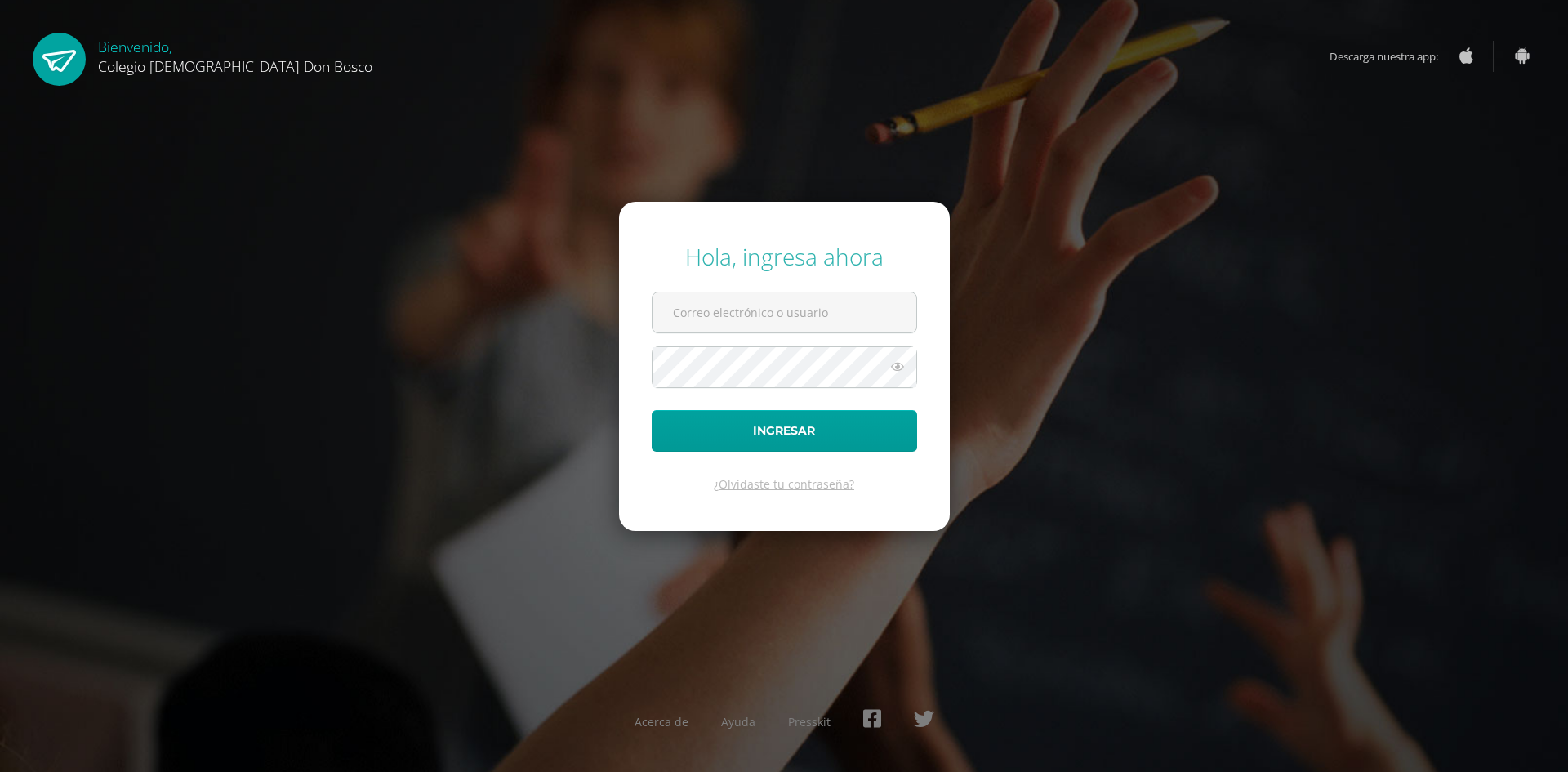
click at [837, 304] on input "text" at bounding box center [784, 312] width 264 height 40
type input "d.mendoza.1bdb@gmail.com"
click at [918, 268] on form "Hola, ingresa ahora d.mendoza.1bdb@gmail.com Ingresar ¿Olvidaste tu contraseña?" at bounding box center [784, 365] width 331 height 328
click at [652, 410] on button "Ingresar" at bounding box center [784, 431] width 265 height 42
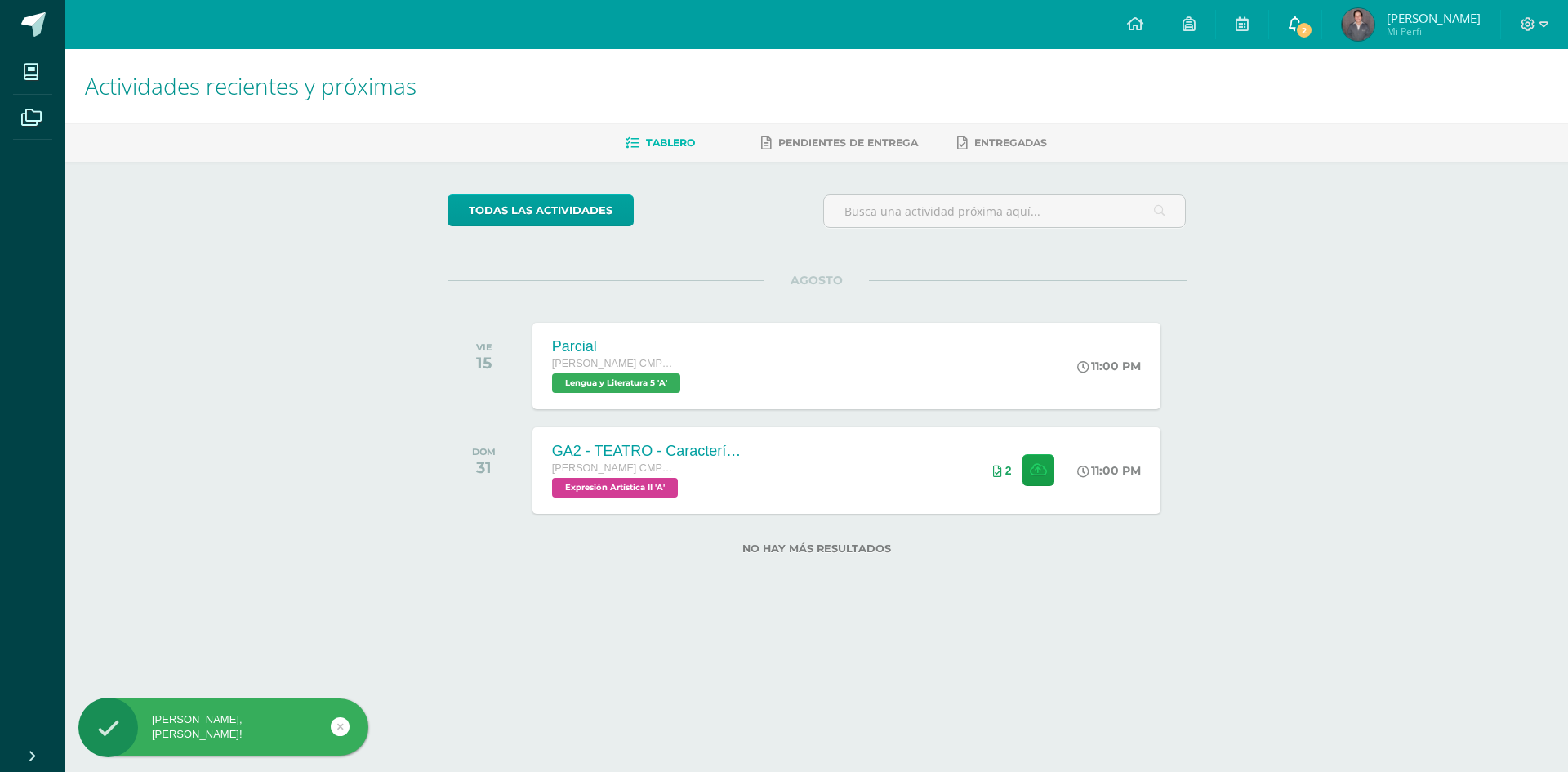
click at [1302, 22] on icon at bounding box center [1295, 23] width 13 height 15
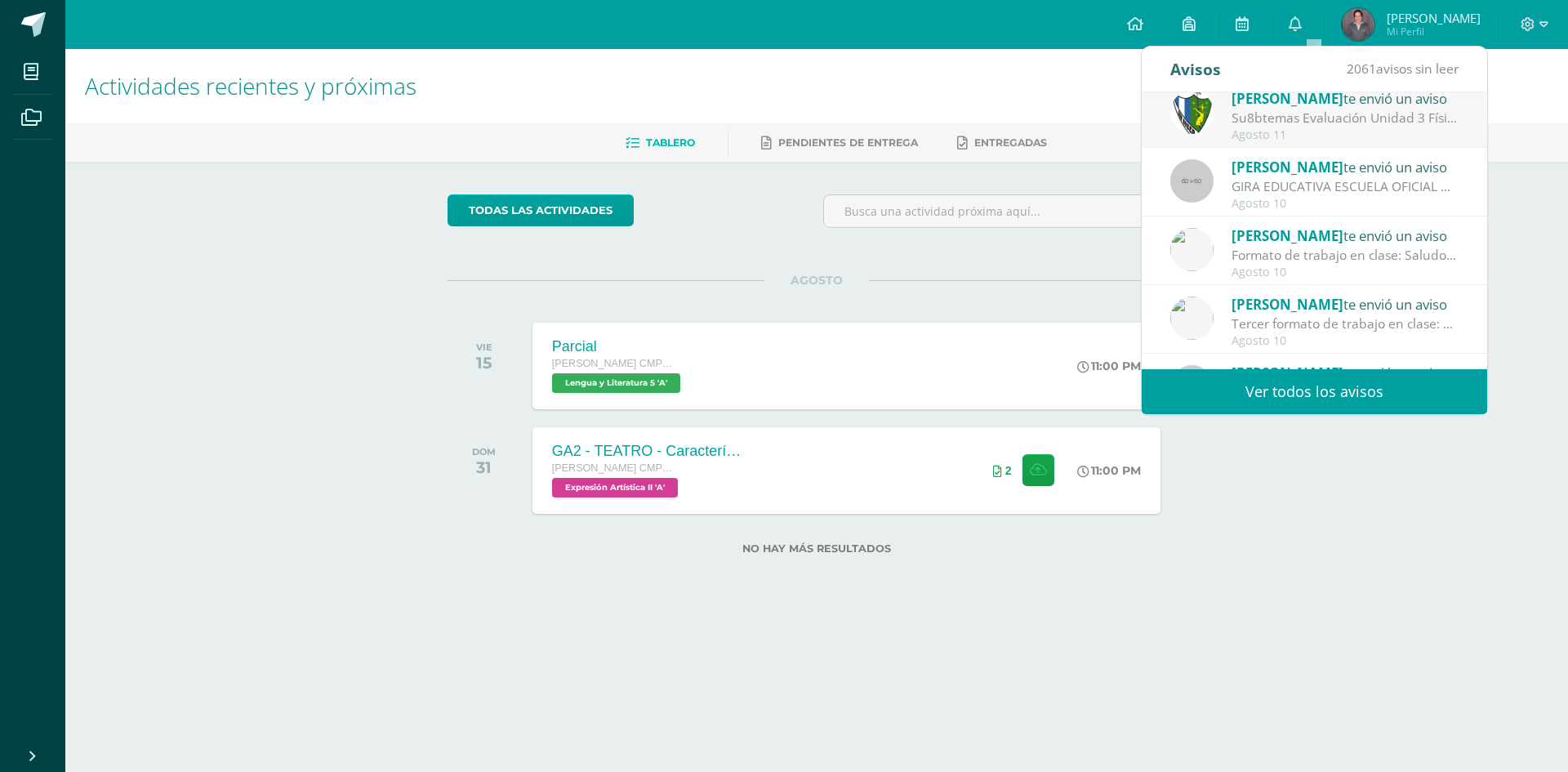
scroll to position [245, 0]
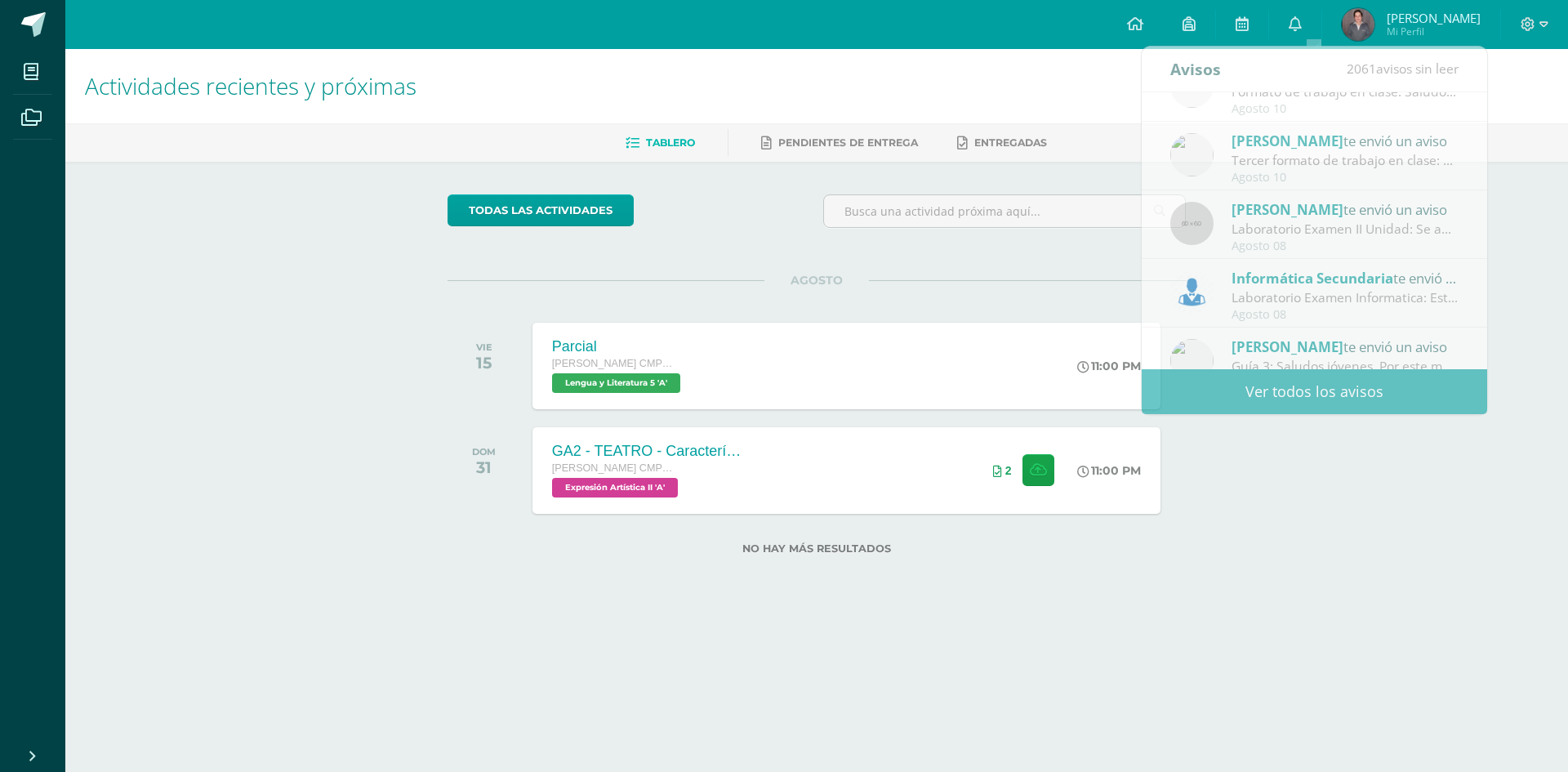
click at [1248, 439] on div "Actividades recientes y próximas Tablero Pendientes de entrega Entregadas todas…" at bounding box center [816, 327] width 1503 height 558
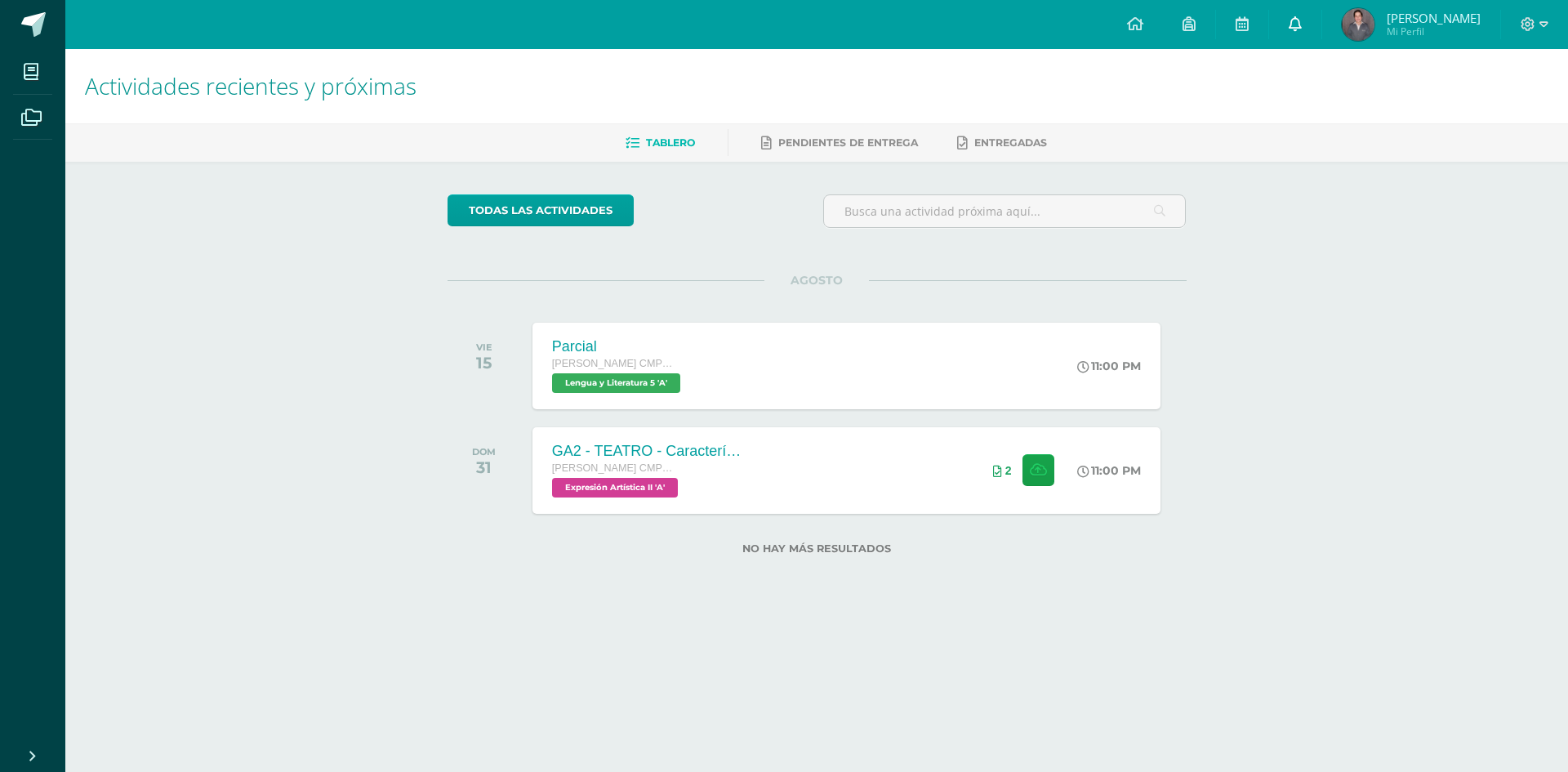
click at [1319, 43] on link "0" at bounding box center [1295, 24] width 52 height 49
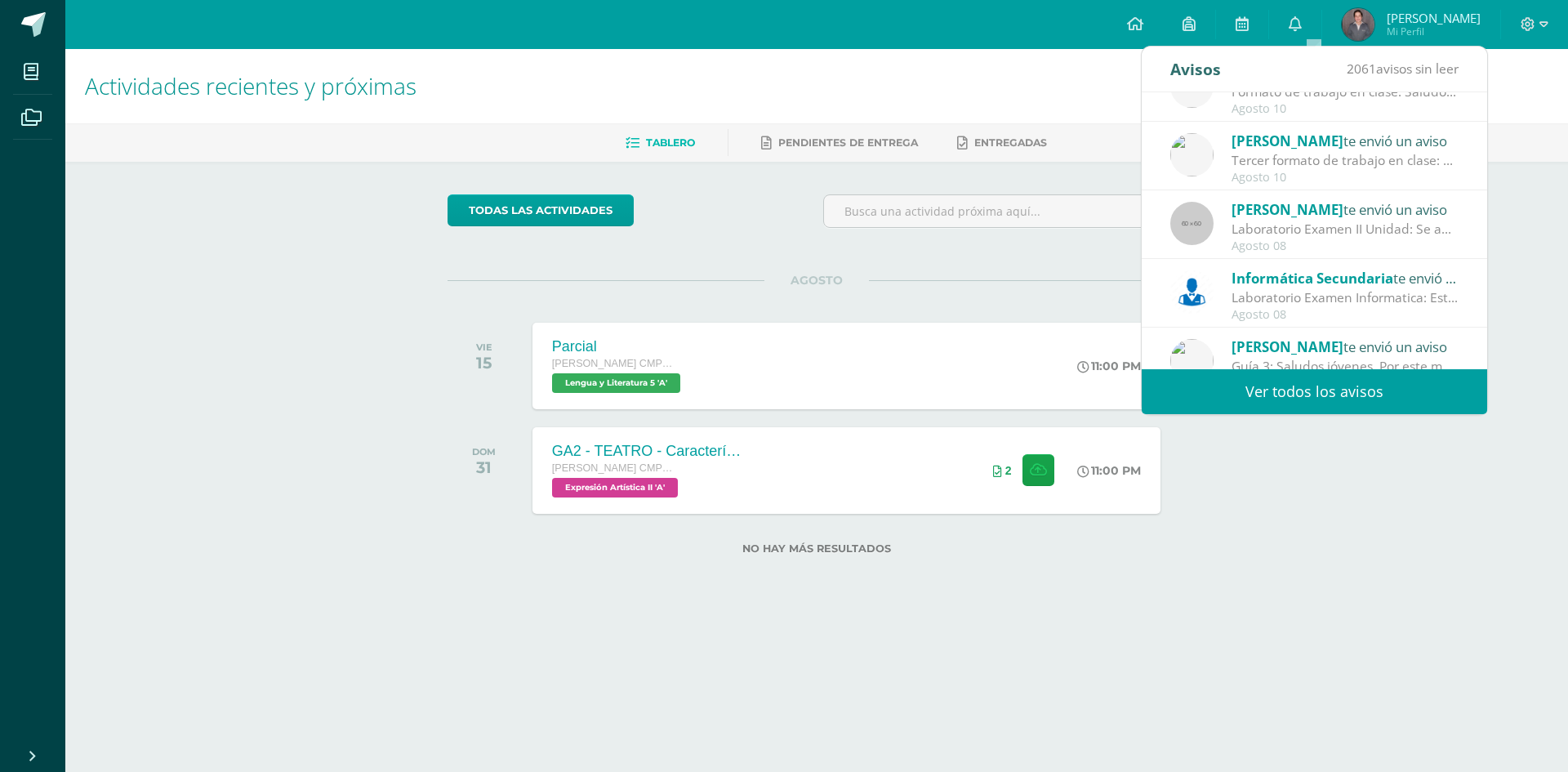
scroll to position [272, 0]
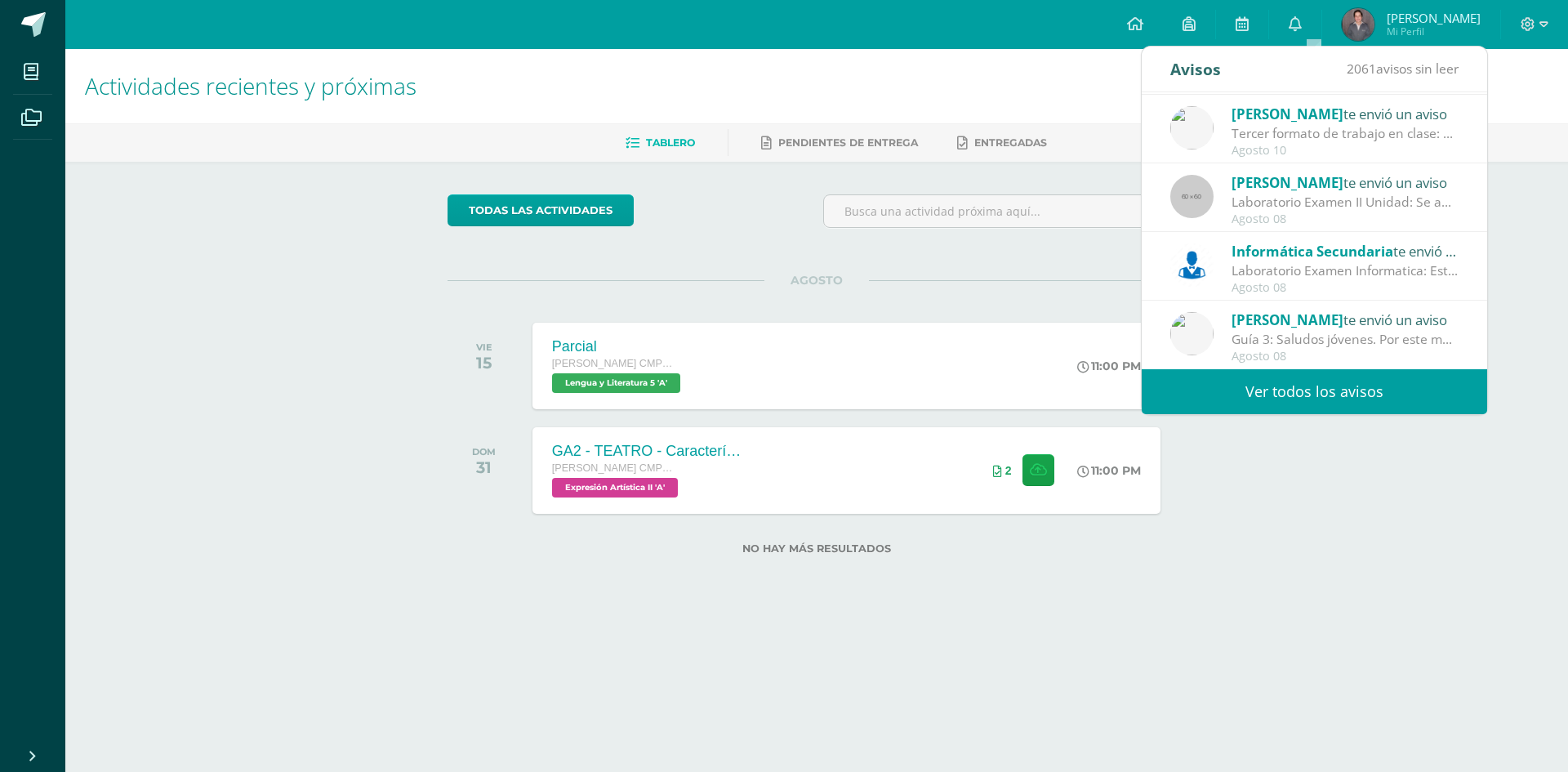
click at [1319, 257] on span "Informática Secundaria" at bounding box center [1312, 250] width 162 height 19
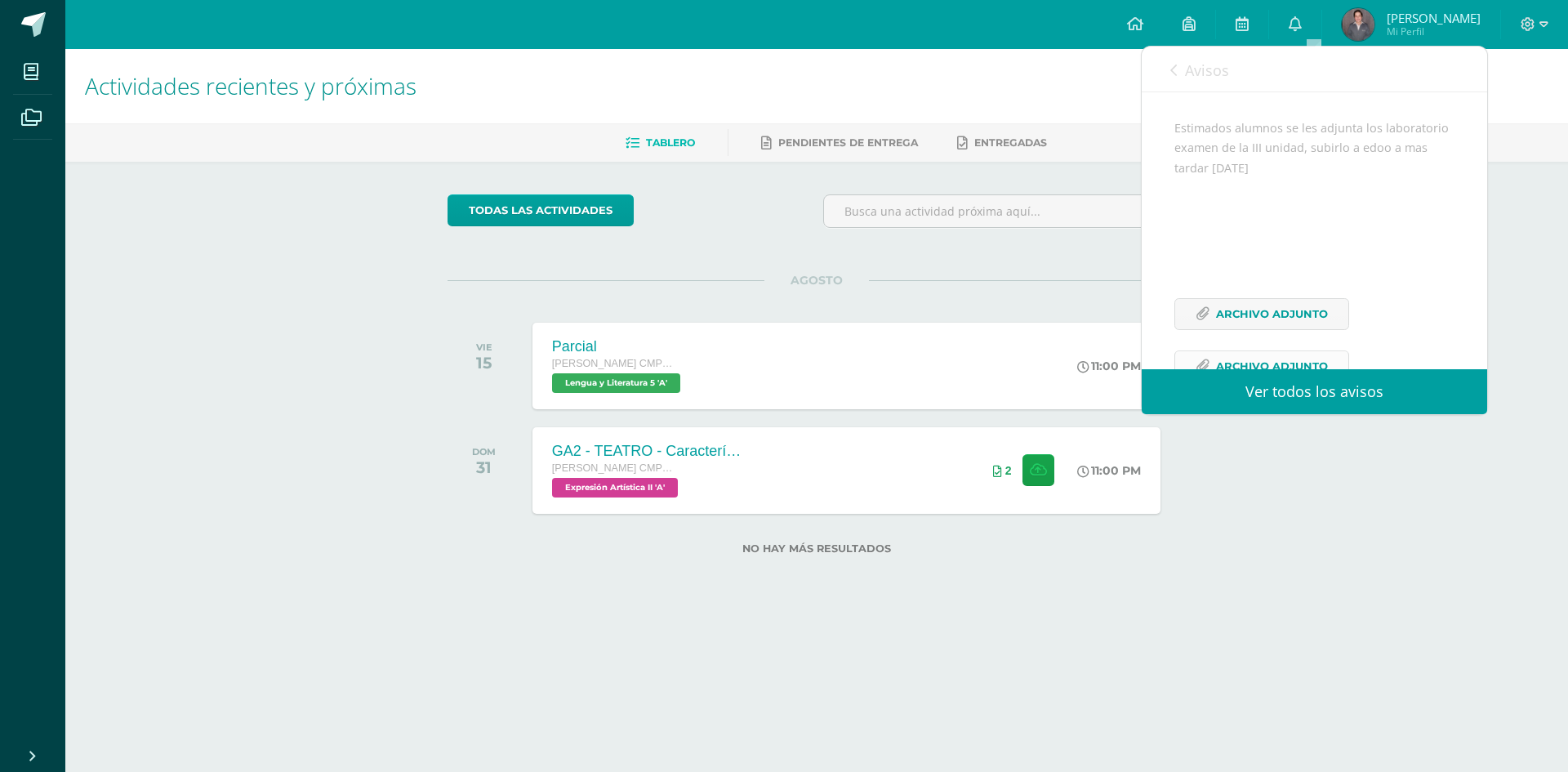
scroll to position [304, 0]
click at [1307, 209] on span "Archivo Adjunto" at bounding box center [1272, 212] width 112 height 30
click at [1279, 250] on span "Archivo Adjunto" at bounding box center [1272, 265] width 112 height 30
click at [1217, 325] on span "Archivo Adjunto" at bounding box center [1272, 317] width 112 height 30
click at [1283, 218] on span "Archivo Adjunto" at bounding box center [1272, 212] width 112 height 30
